Goal: Information Seeking & Learning: Learn about a topic

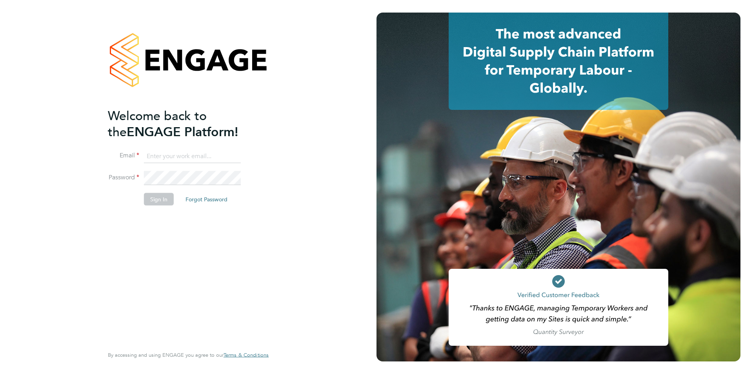
type input "[PERSON_NAME][EMAIL_ADDRESS][PERSON_NAME][DOMAIN_NAME]"
click at [166, 196] on button "Sign In" at bounding box center [159, 199] width 30 height 13
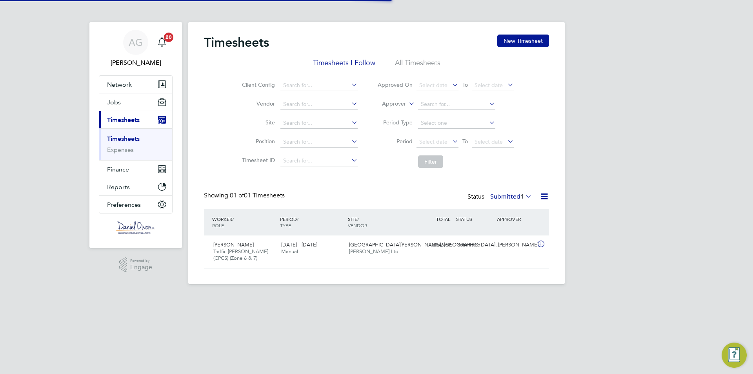
scroll to position [20, 68]
click at [129, 98] on button "Jobs" at bounding box center [135, 101] width 73 height 17
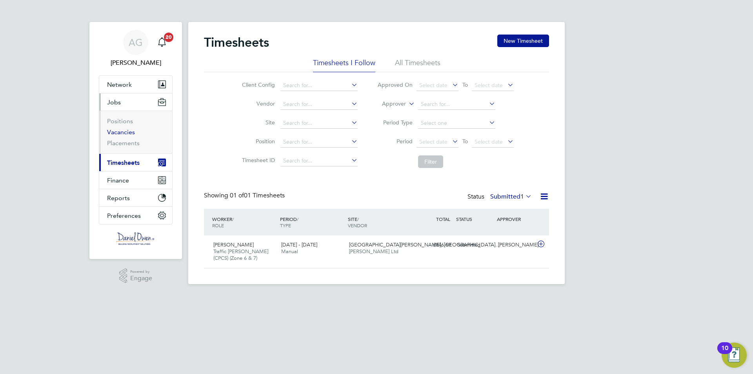
click at [122, 134] on link "Vacancies" at bounding box center [121, 131] width 28 height 7
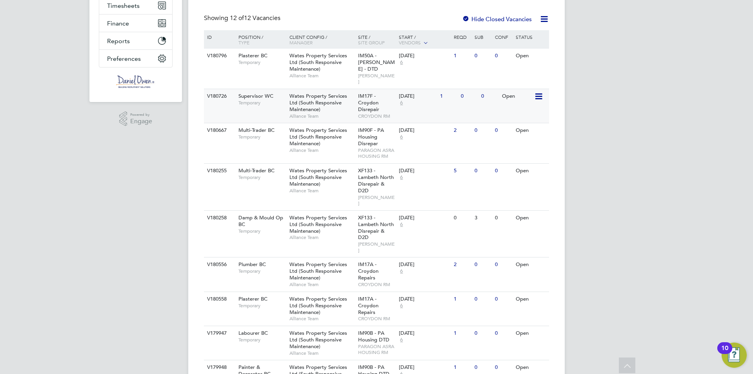
scroll to position [196, 0]
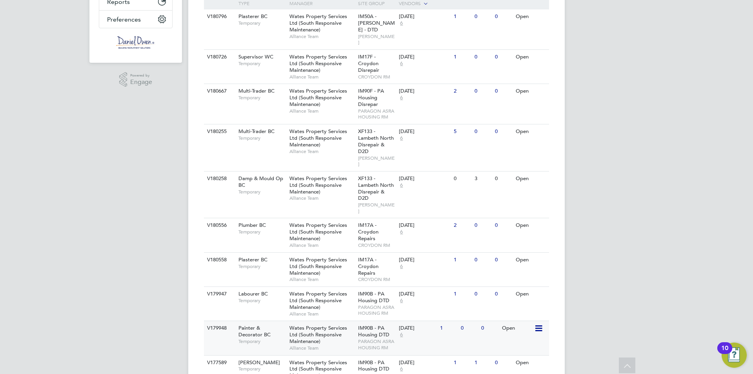
click at [338, 321] on div "Wates Property Services Ltd (South Responsive Maintenance) Alliance Team" at bounding box center [321, 338] width 69 height 34
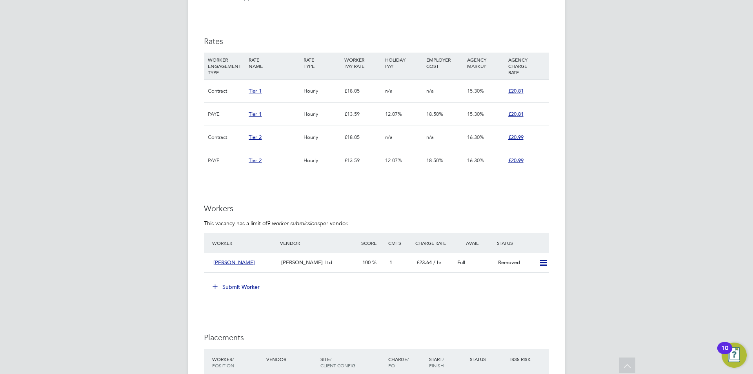
scroll to position [431, 0]
